Goal: Find specific page/section: Find specific page/section

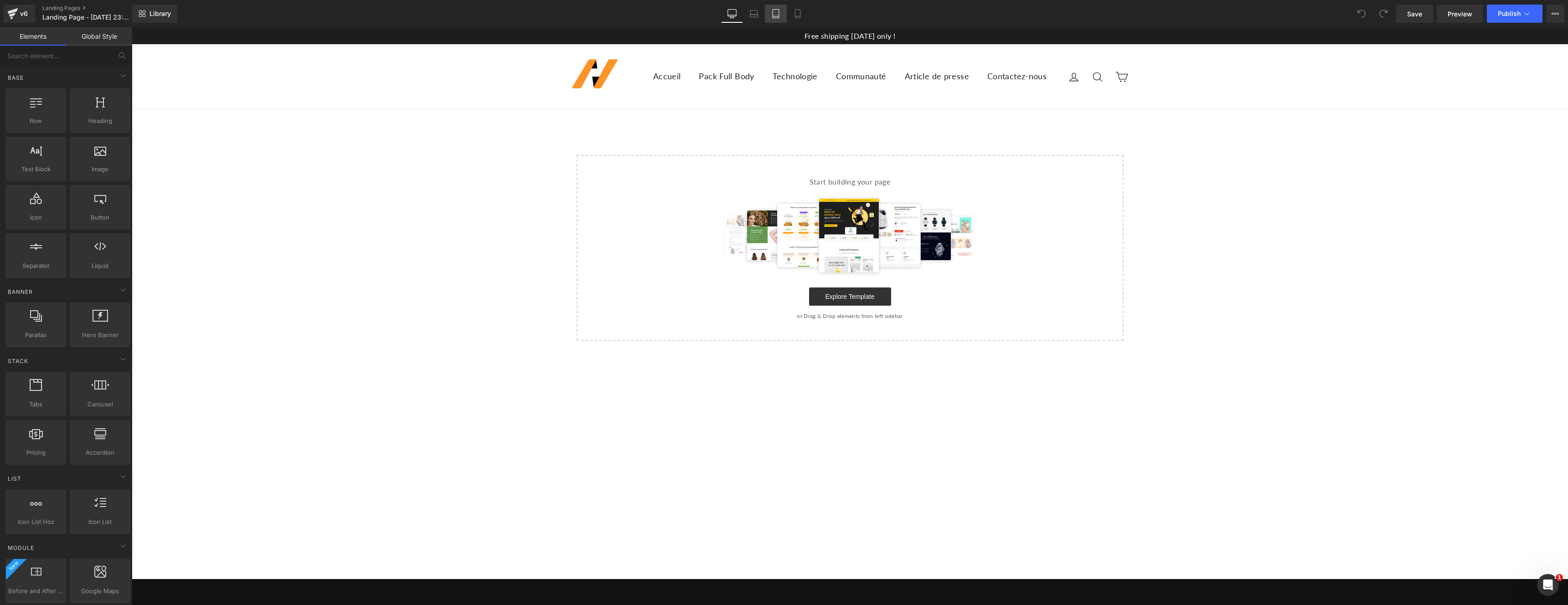
click at [774, 15] on icon at bounding box center [775, 13] width 9 height 9
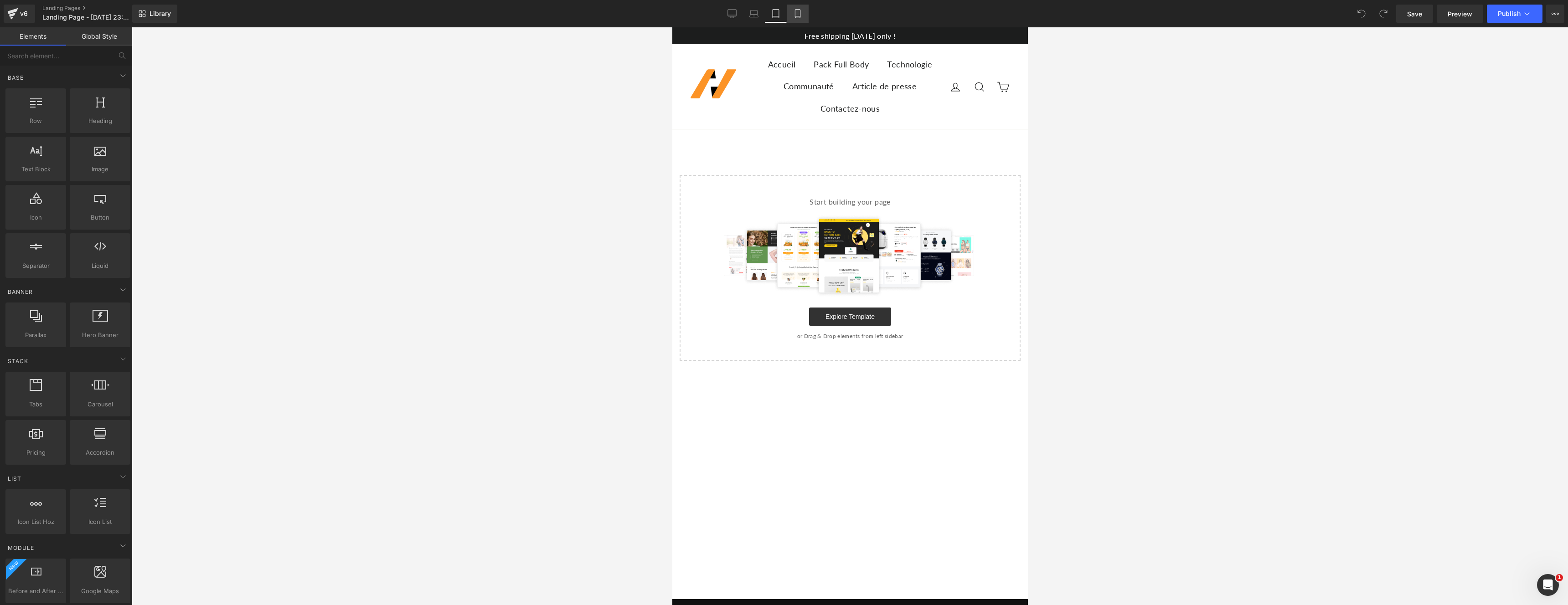
click at [793, 18] on link "Mobile" at bounding box center [798, 14] width 22 height 18
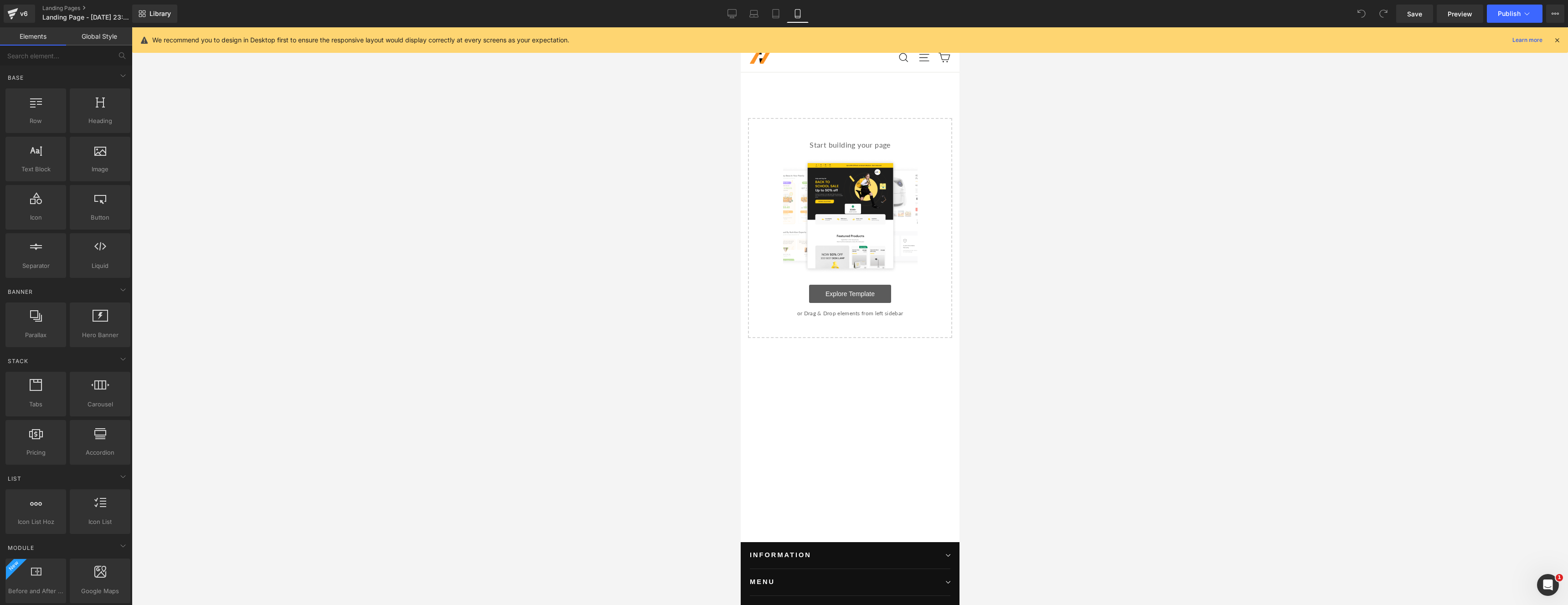
click at [862, 292] on link "Explore Template" at bounding box center [850, 294] width 82 height 18
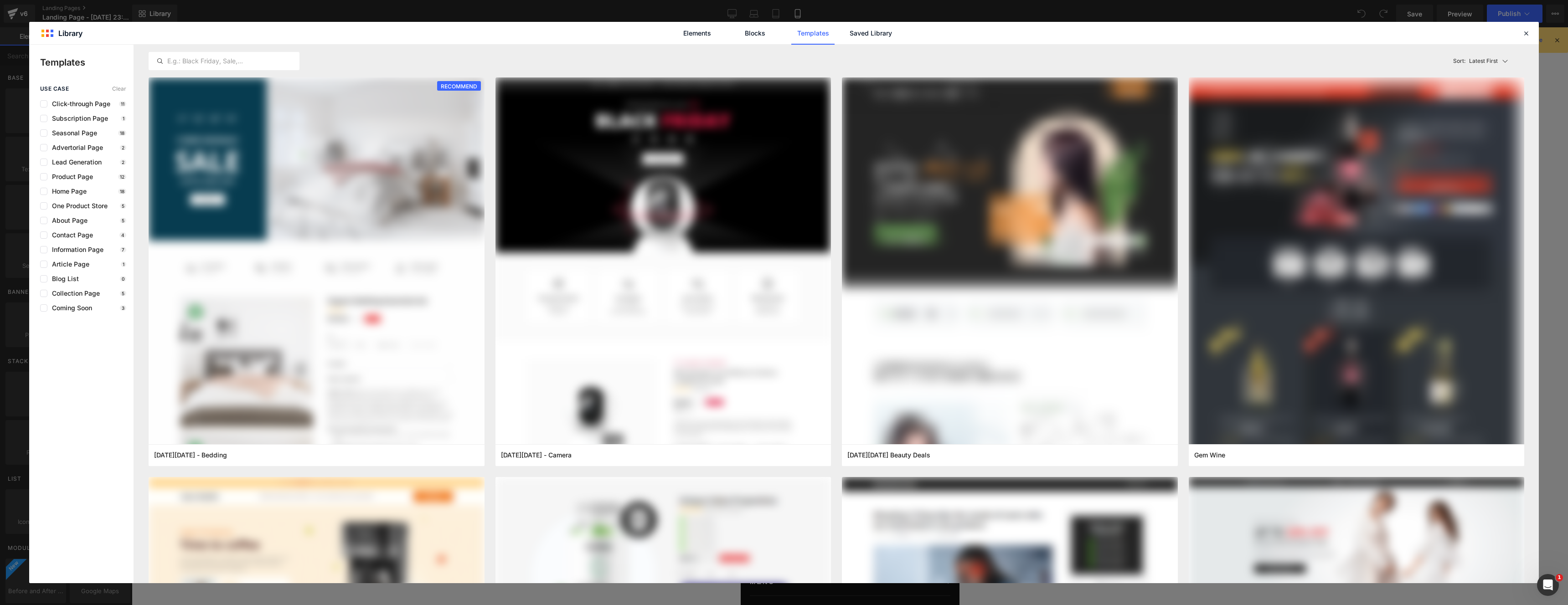
click at [1526, 33] on icon at bounding box center [1526, 33] width 8 height 8
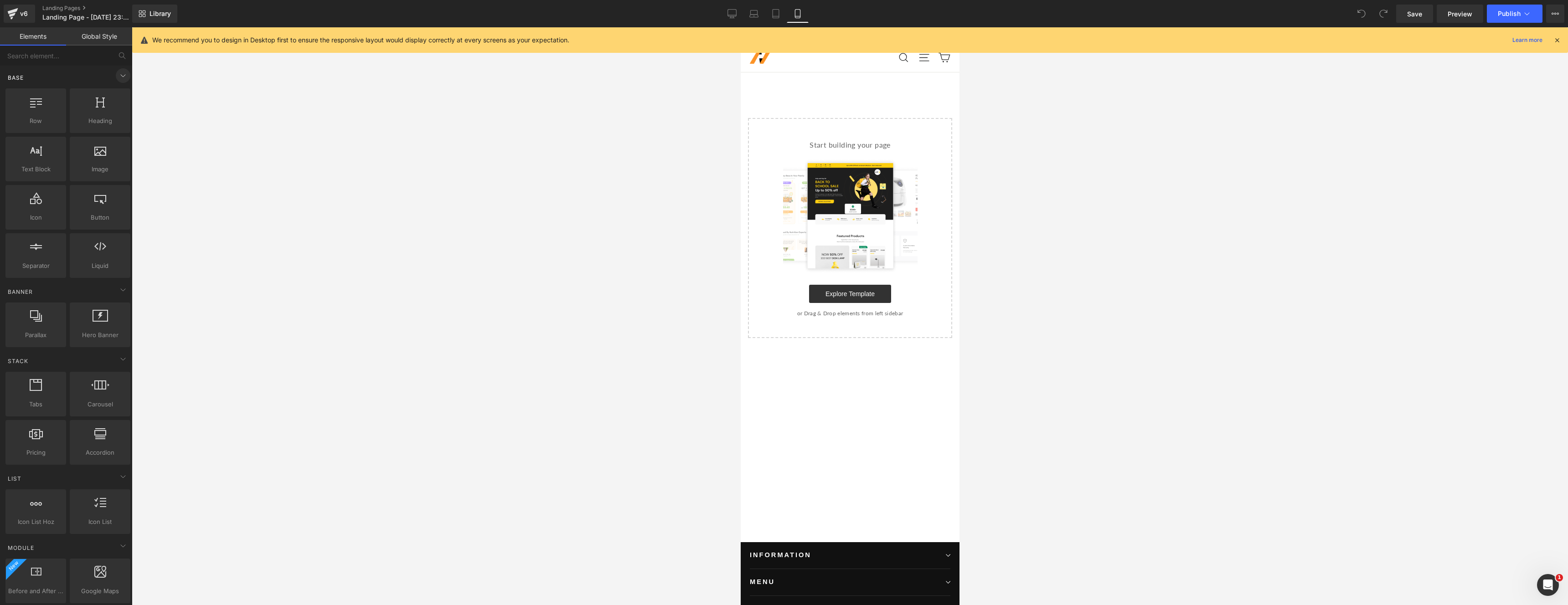
click at [118, 72] on icon at bounding box center [123, 75] width 11 height 11
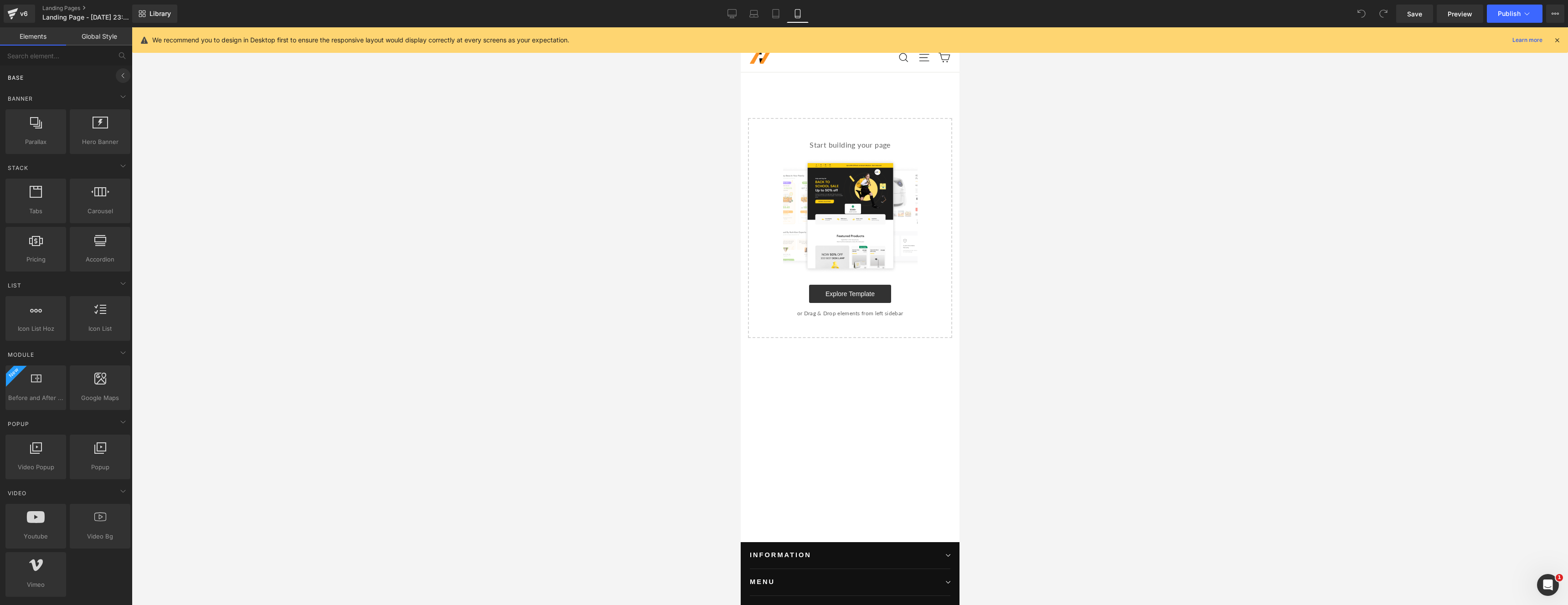
click at [118, 72] on icon at bounding box center [123, 75] width 11 height 11
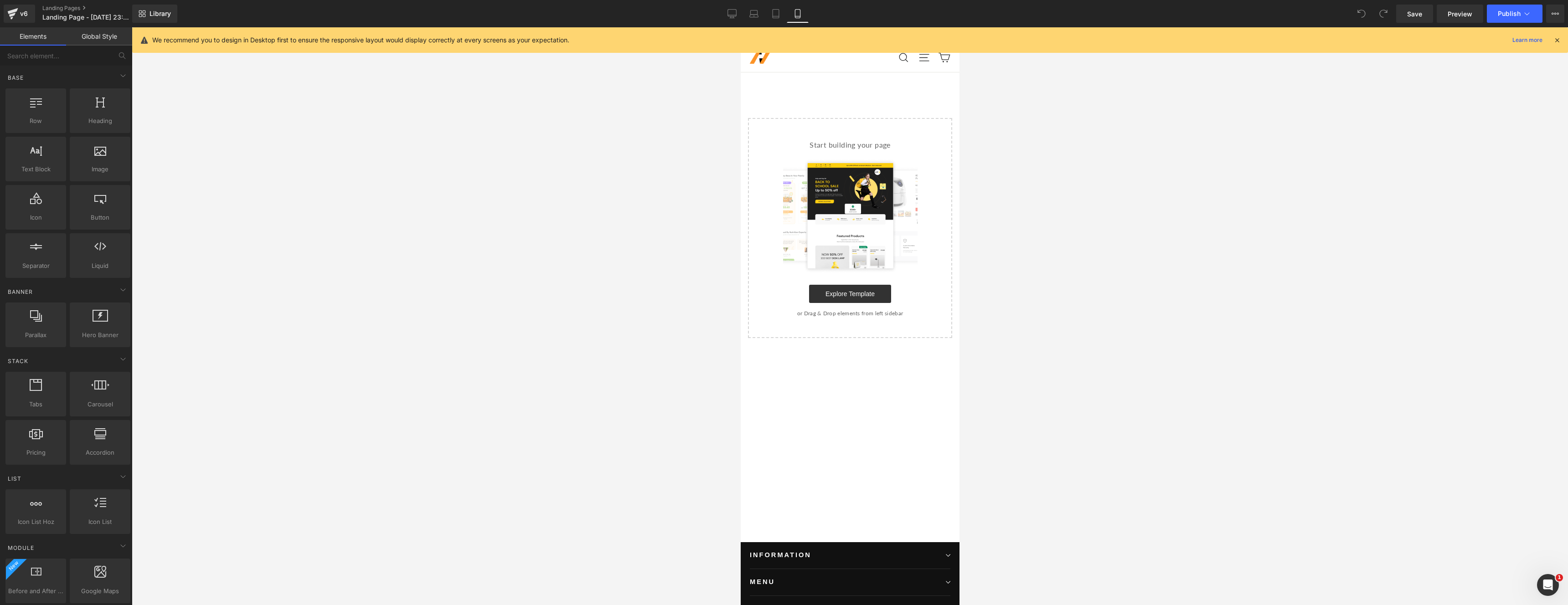
click at [87, 38] on link "Global Style" at bounding box center [99, 36] width 66 height 18
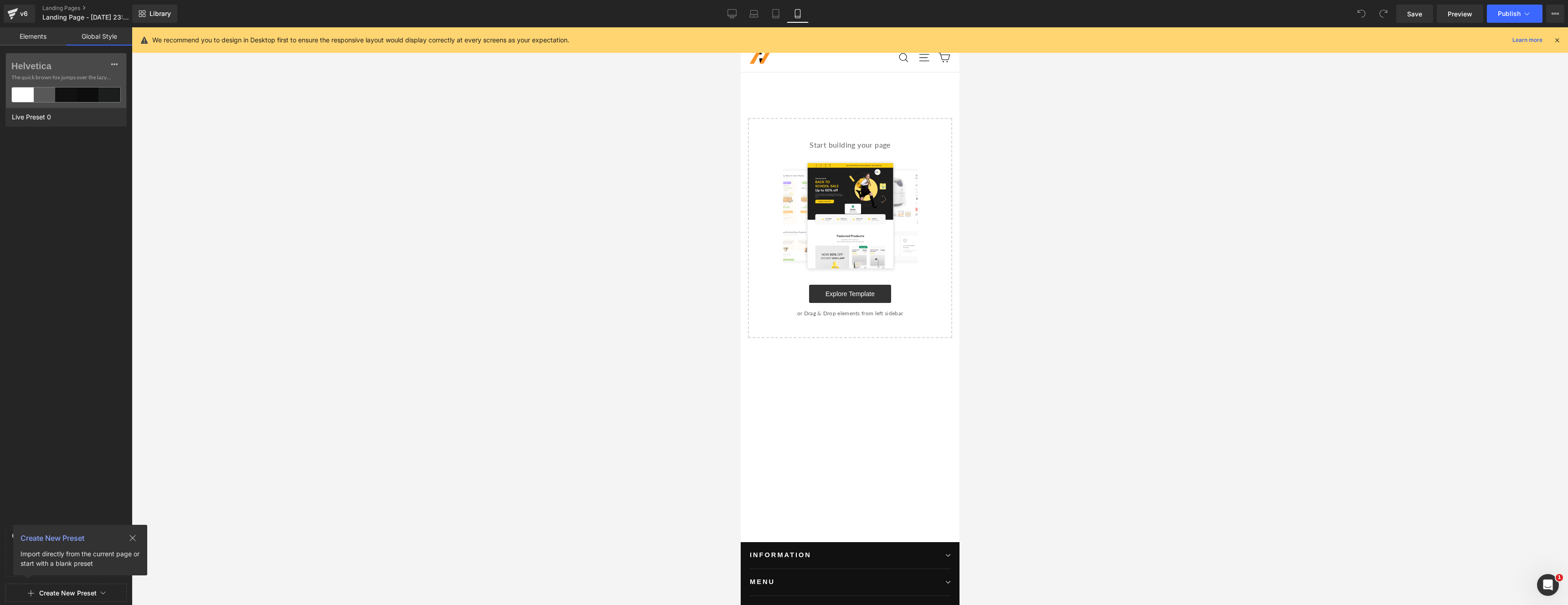
click at [57, 40] on link "Elements" at bounding box center [33, 36] width 66 height 18
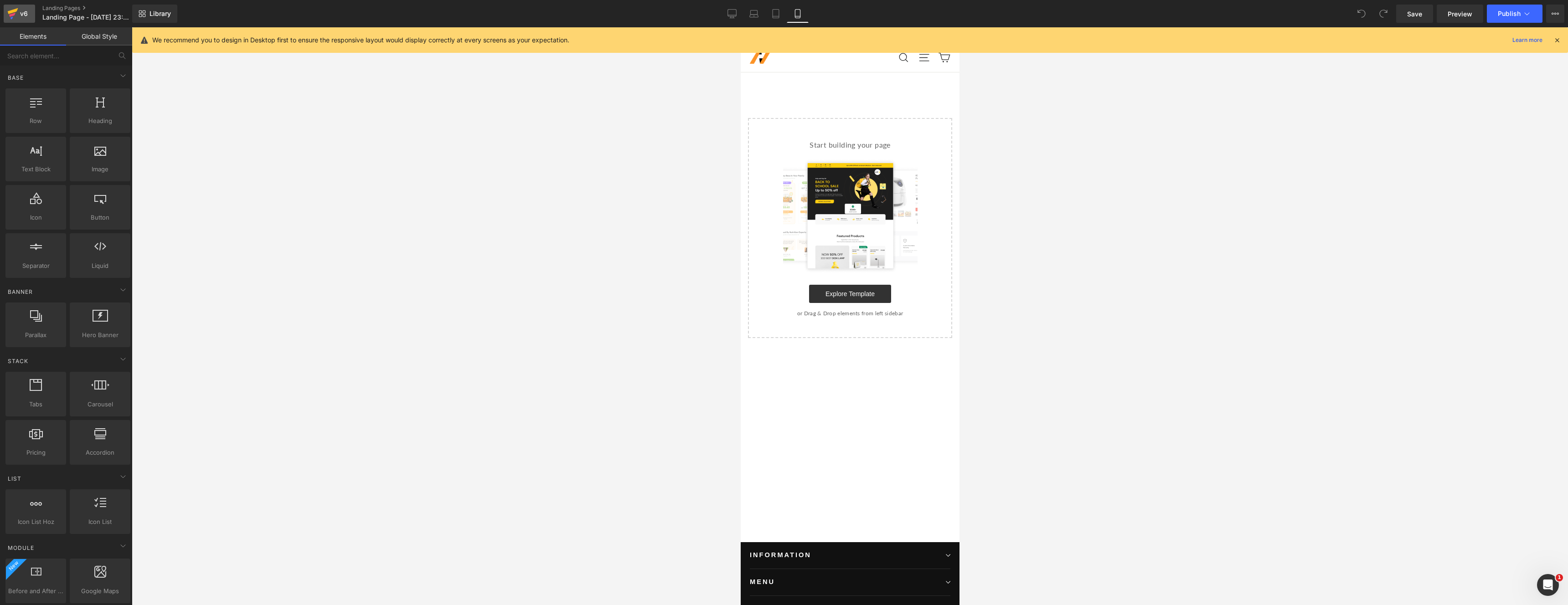
click at [16, 10] on icon at bounding box center [13, 11] width 10 height 6
